Goal: Find contact information: Find contact information

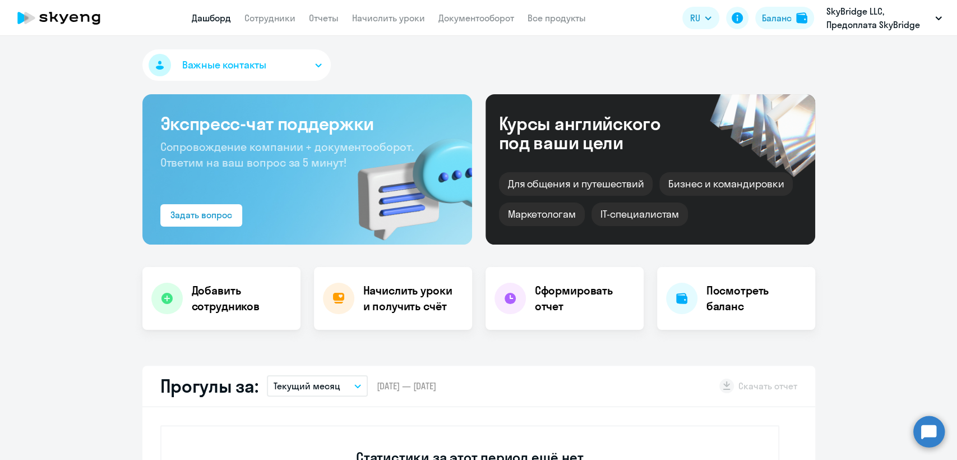
select select "30"
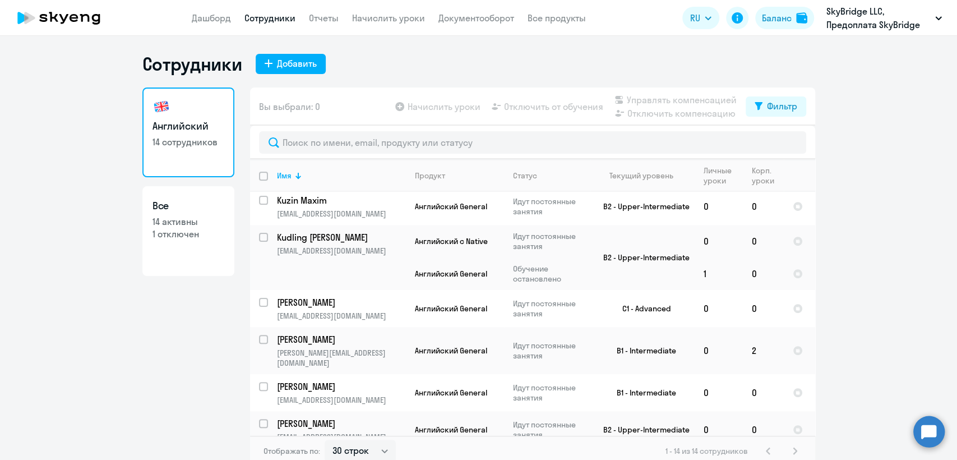
scroll to position [300, 0]
click at [406, 345] on td "Английский General" at bounding box center [455, 349] width 98 height 47
select select "english"
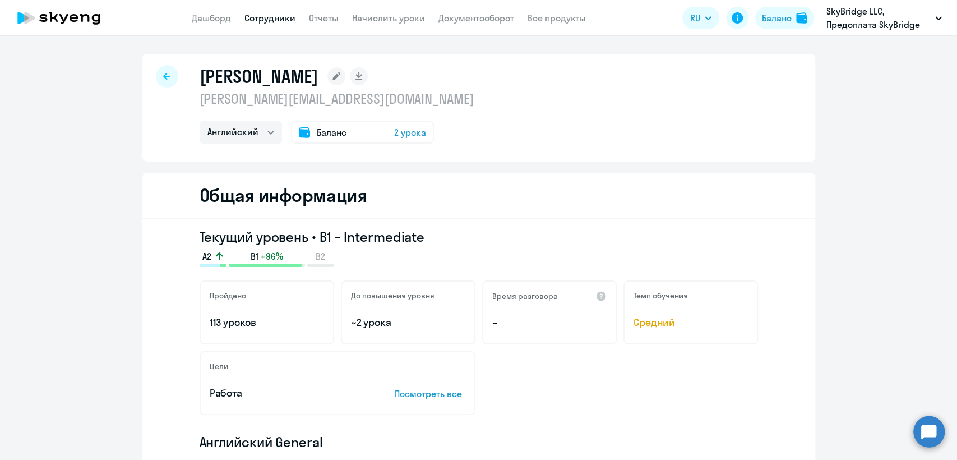
click at [308, 103] on p "[PERSON_NAME][EMAIL_ADDRESS][DOMAIN_NAME]" at bounding box center [336, 99] width 275 height 18
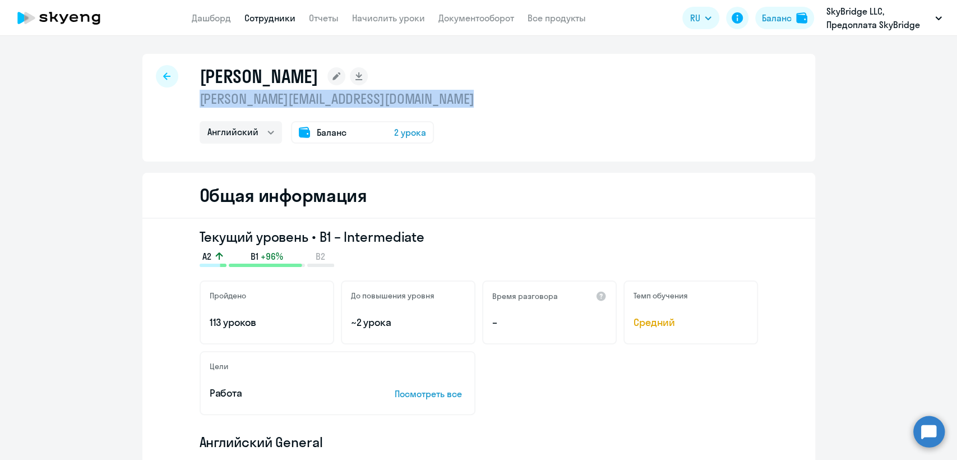
click at [308, 103] on p "[PERSON_NAME][EMAIL_ADDRESS][DOMAIN_NAME]" at bounding box center [336, 99] width 275 height 18
copy p "[PERSON_NAME][EMAIL_ADDRESS][DOMAIN_NAME]"
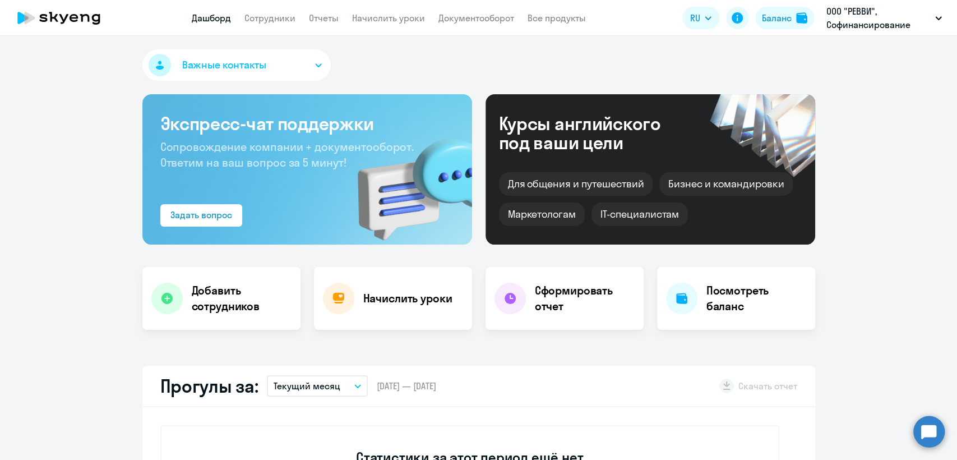
click at [280, 11] on app-menu-item-link "Сотрудники" at bounding box center [269, 18] width 51 height 14
click at [271, 29] on app-header "Дашборд Сотрудники Отчеты Начислить уроки Документооборот Все продукты Дашборд …" at bounding box center [478, 18] width 957 height 36
click at [268, 20] on link "Сотрудники" at bounding box center [269, 17] width 51 height 11
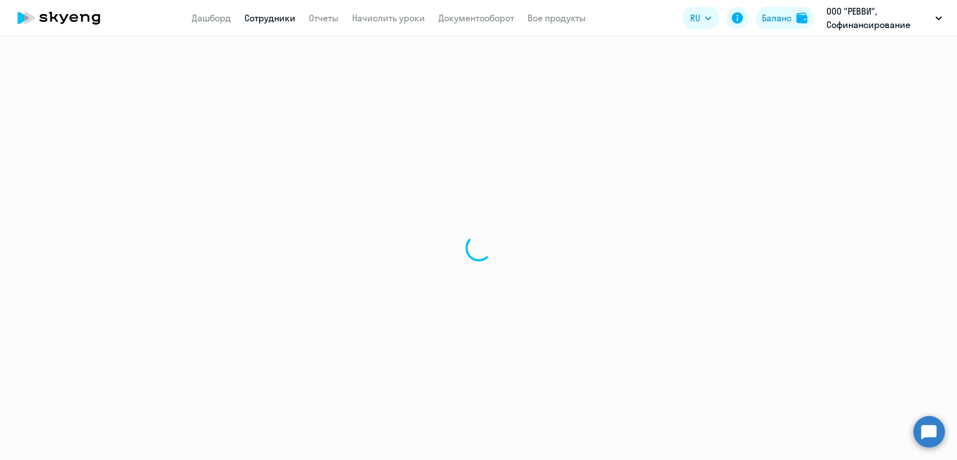
select select "30"
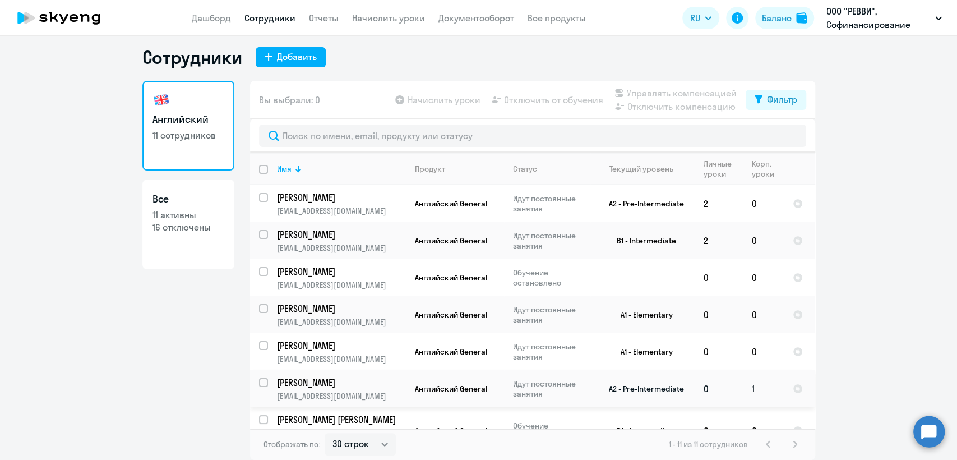
scroll to position [62, 0]
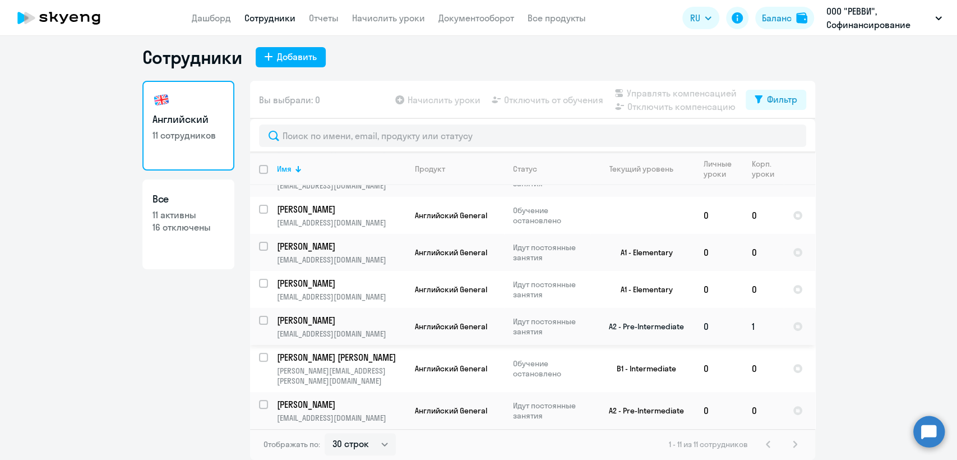
click at [498, 329] on app-product-badge "Английский General" at bounding box center [459, 326] width 89 height 10
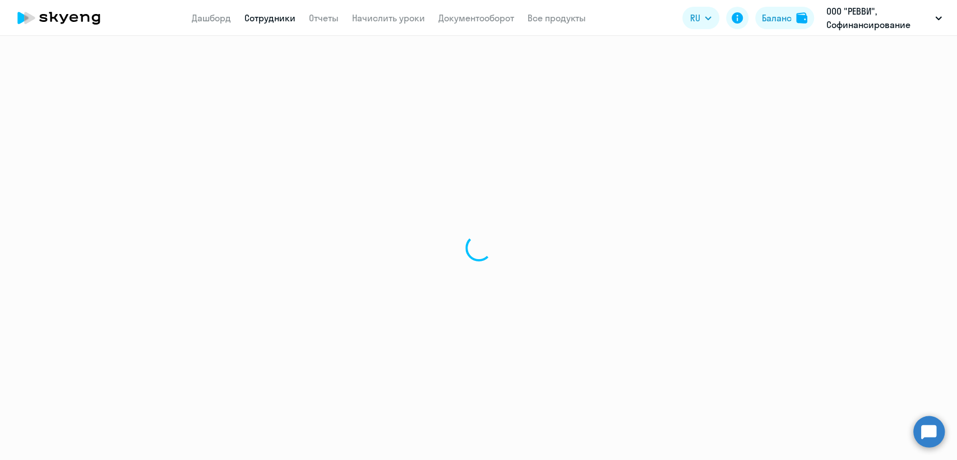
select select "english"
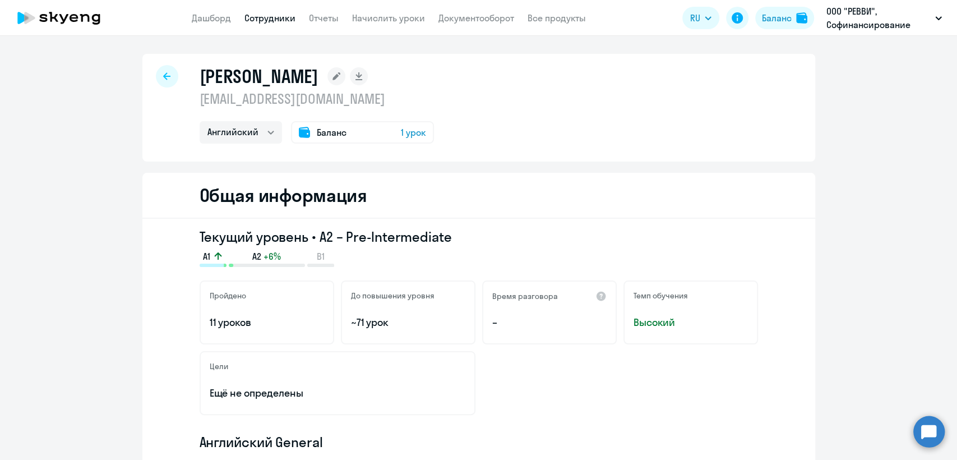
click at [257, 106] on p "rforce1@yandex.ru" at bounding box center [316, 99] width 234 height 18
copy p "rforce1@yandex.ru"
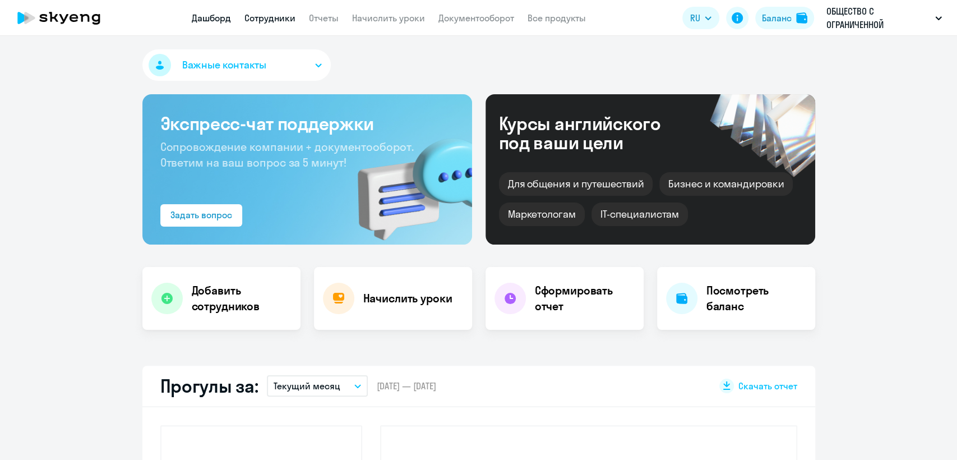
click at [278, 16] on link "Сотрудники" at bounding box center [269, 17] width 51 height 11
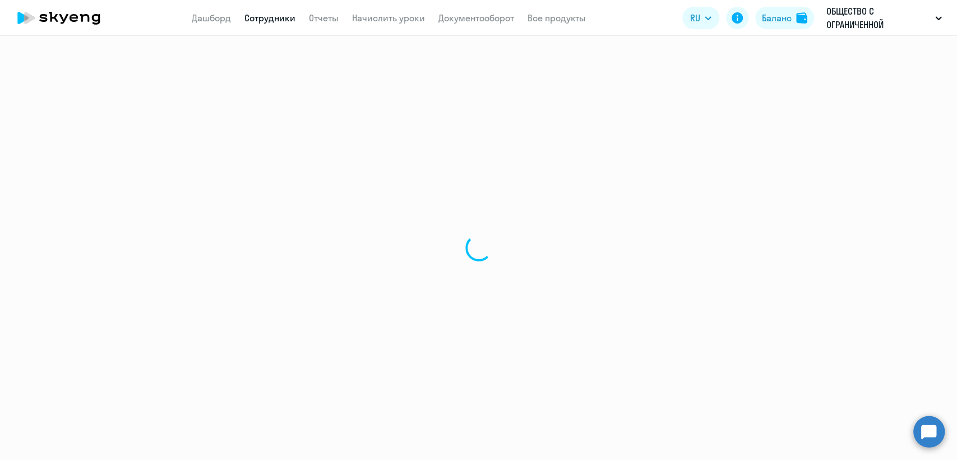
select select "30"
